Goal: Task Accomplishment & Management: Manage account settings

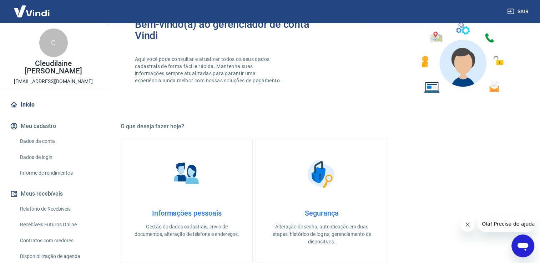
scroll to position [36, 0]
click at [30, 106] on link "Início" at bounding box center [54, 105] width 90 height 16
click at [231, 231] on p "Gestão de dados cadastrais, envio de documentos, alteração de telefone e endere…" at bounding box center [186, 230] width 109 height 15
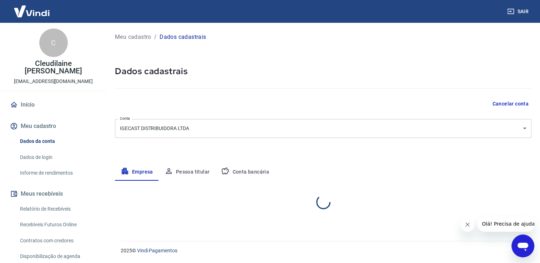
select select "SP"
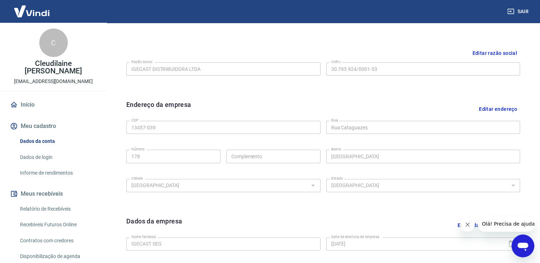
scroll to position [179, 0]
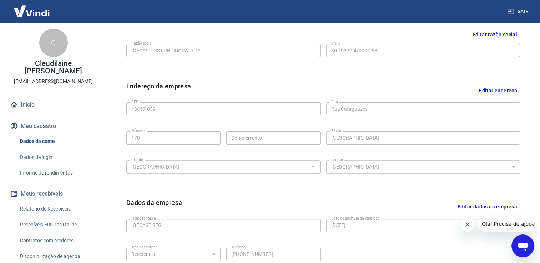
click at [37, 105] on link "Início" at bounding box center [54, 105] width 90 height 16
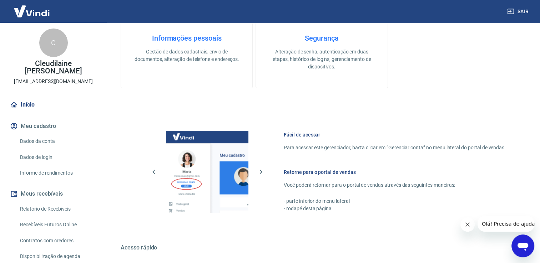
scroll to position [300, 0]
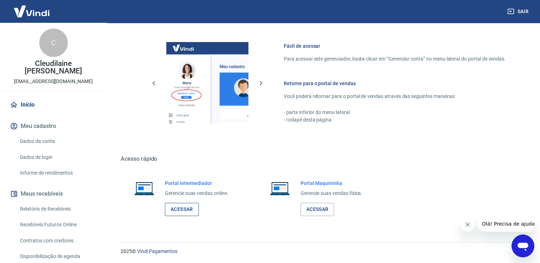
click at [182, 213] on link "Acessar" at bounding box center [182, 209] width 34 height 13
